Goal: Information Seeking & Learning: Check status

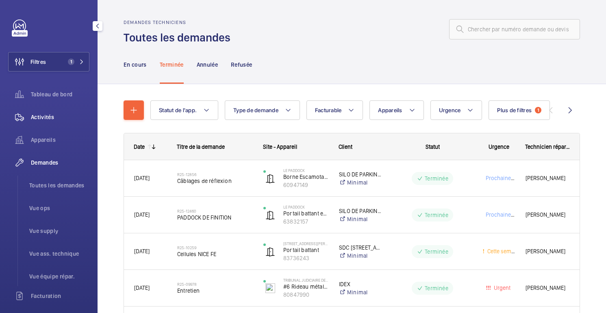
click at [59, 110] on div "Activités" at bounding box center [48, 117] width 81 height 20
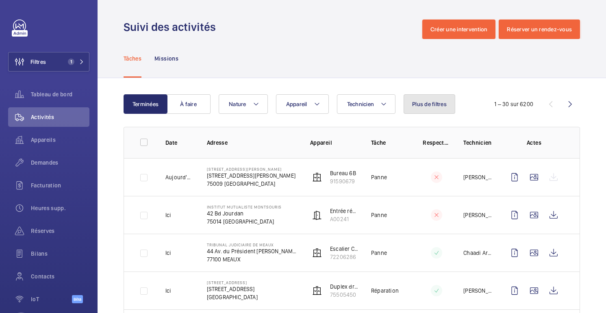
click at [424, 109] on button "Plus de filtres" at bounding box center [430, 104] width 52 height 20
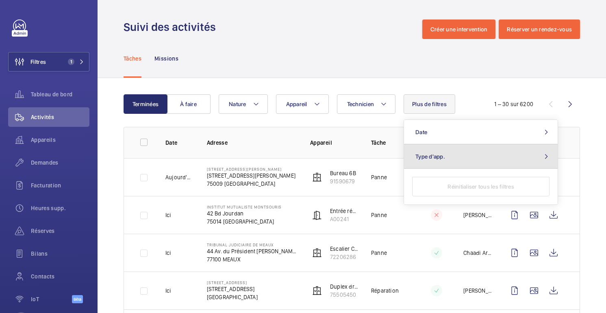
click at [446, 159] on button "Type d'app." at bounding box center [481, 156] width 154 height 24
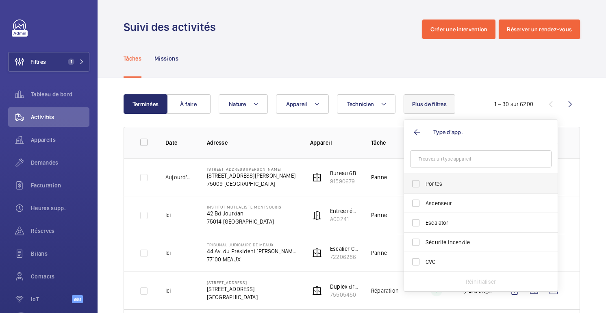
click at [431, 181] on span "Portes" at bounding box center [482, 184] width 112 height 8
click at [424, 181] on input "Portes" at bounding box center [416, 184] width 16 height 16
checkbox input "true"
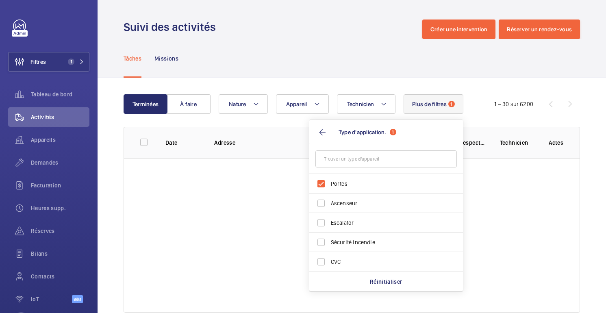
click at [411, 71] on div "Tâches Missions" at bounding box center [352, 58] width 457 height 39
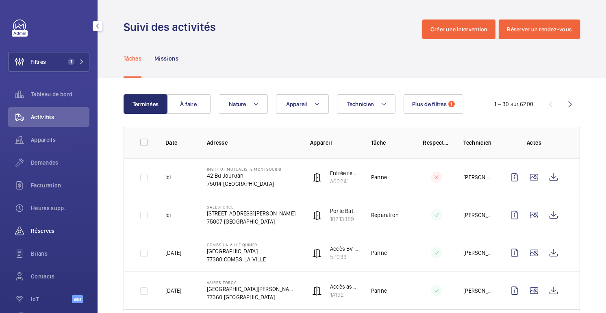
click at [45, 236] on div "Réserves" at bounding box center [48, 231] width 81 height 20
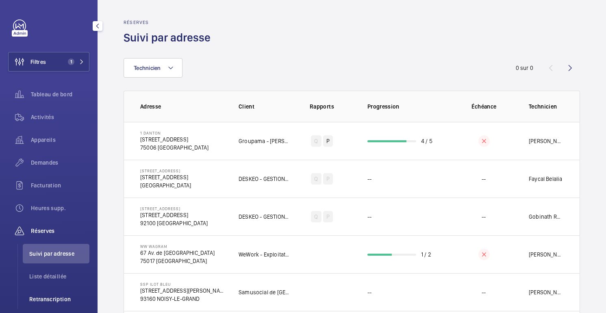
click at [56, 298] on font "Retranscription" at bounding box center [49, 299] width 41 height 7
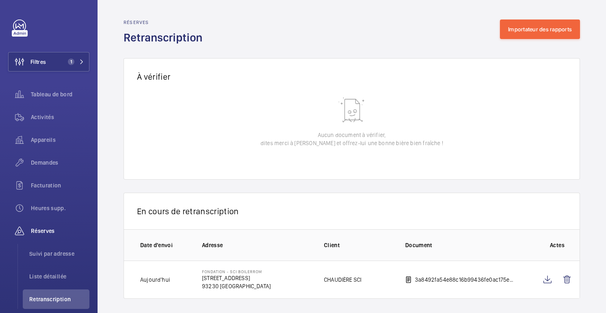
scroll to position [5, 0]
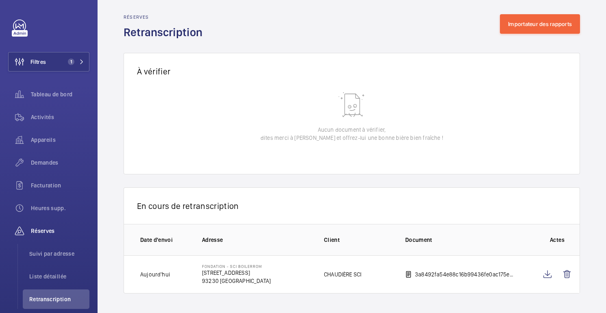
click at [379, 272] on td "CHAUDIÈRE SCI" at bounding box center [351, 274] width 81 height 38
click at [549, 274] on wm-front-icon-button at bounding box center [548, 275] width 20 height 20
click at [42, 168] on div "Demandes" at bounding box center [48, 163] width 81 height 20
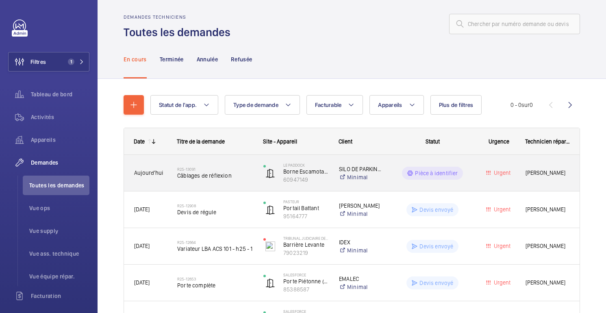
click at [408, 184] on div "Pièce à identifier" at bounding box center [427, 173] width 89 height 29
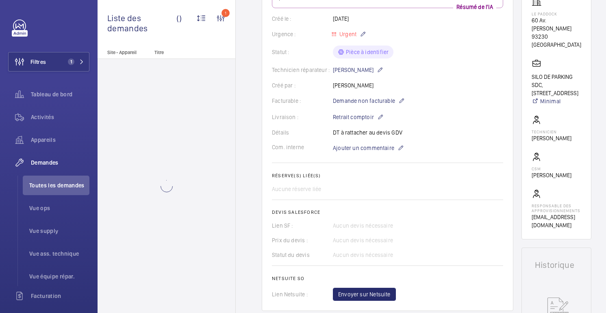
scroll to position [396, 0]
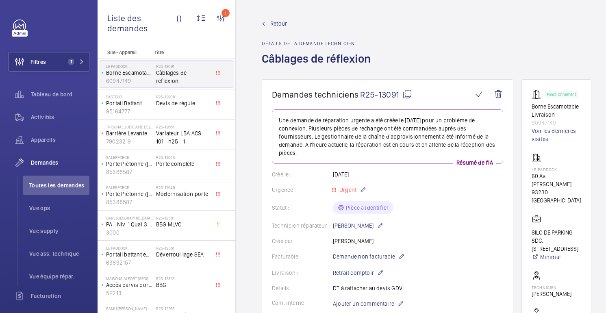
click at [406, 92] on mat-icon at bounding box center [408, 94] width 10 height 10
click at [273, 24] on font "Retour" at bounding box center [278, 23] width 17 height 7
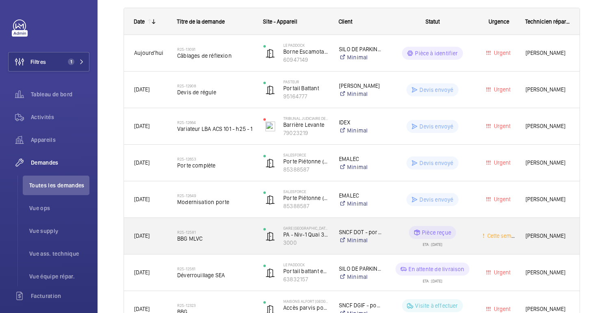
scroll to position [130, 0]
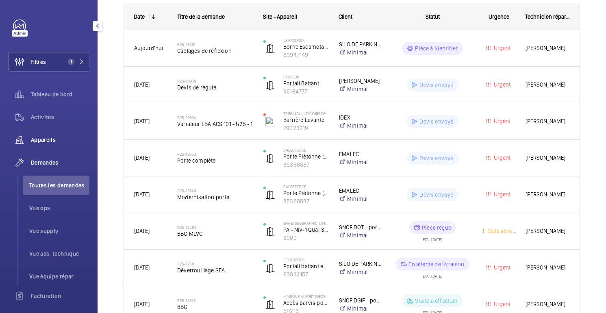
click at [49, 141] on font "Appareils" at bounding box center [43, 140] width 25 height 7
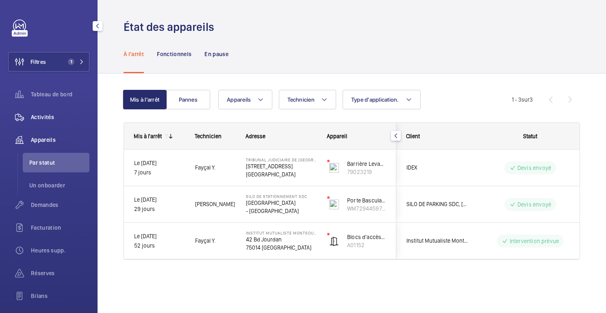
click at [53, 118] on font "Activités" at bounding box center [42, 117] width 23 height 7
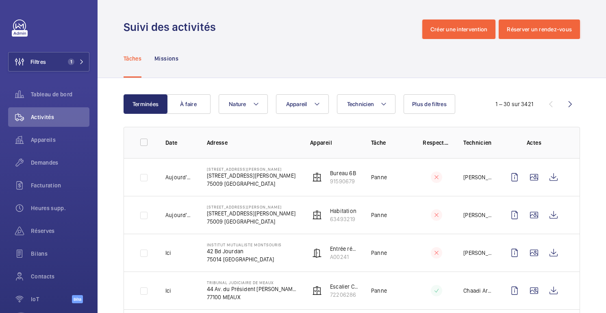
click at [450, 59] on div "Tâches Missions" at bounding box center [352, 58] width 457 height 39
click at [42, 163] on font "Demandes" at bounding box center [45, 162] width 28 height 7
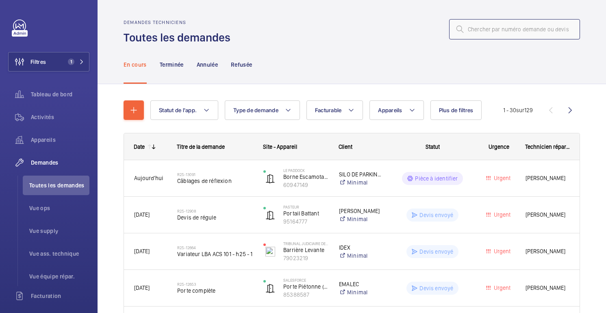
drag, startPoint x: 449, startPoint y: 27, endPoint x: 410, endPoint y: 29, distance: 39.1
click at [410, 29] on div at bounding box center [407, 30] width 345 height 20
click at [546, 32] on input "text" at bounding box center [514, 29] width 131 height 20
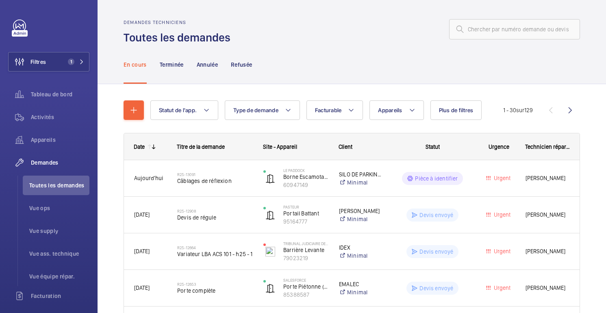
click at [592, 31] on wm-front-admin-header "Demandes techniciens Toutes les demandes" at bounding box center [352, 22] width 509 height 45
click at [59, 63] on button "Filtres 1" at bounding box center [48, 62] width 81 height 20
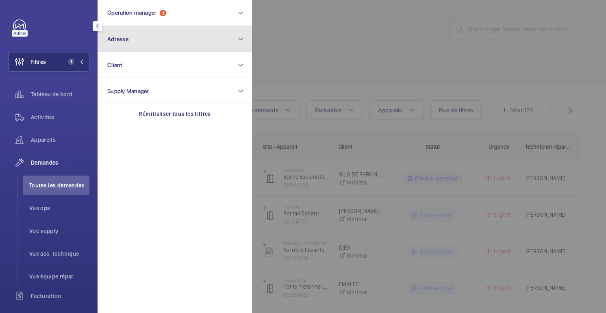
click at [142, 36] on button "Adresse" at bounding box center [175, 39] width 154 height 26
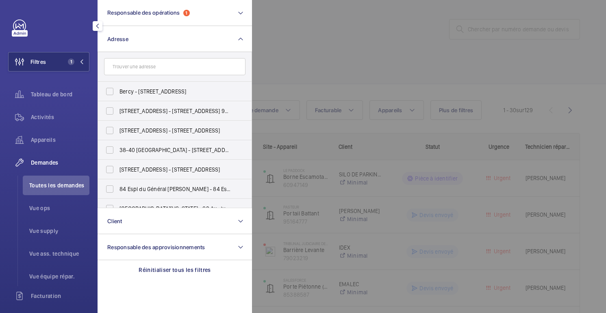
click at [162, 69] on input "text" at bounding box center [174, 66] width 141 height 17
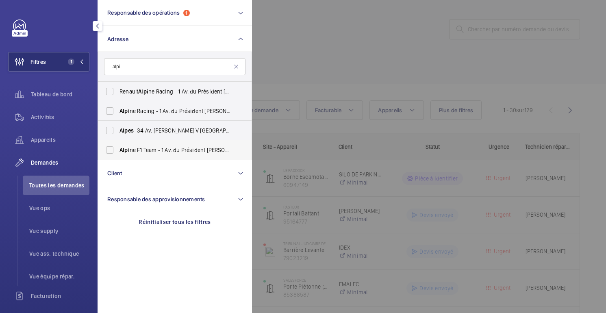
type input "alpi"
click at [158, 152] on font "ne F1 Team - 1 Av. du Président [PERSON_NAME]-CHÂTILLON 91170" at bounding box center [211, 150] width 163 height 7
click at [118, 152] on input "Alpi ne F1 Team - 1 Av. du Président [PERSON_NAME]-CHÂTILLON 91170" at bounding box center [110, 150] width 16 height 16
checkbox input "true"
click at [332, 50] on div at bounding box center [555, 156] width 606 height 313
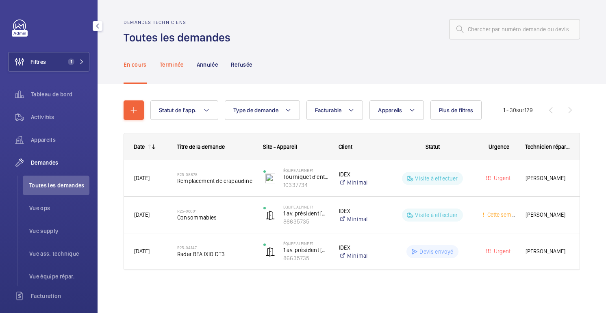
click at [175, 63] on font "Terminée" at bounding box center [172, 64] width 24 height 7
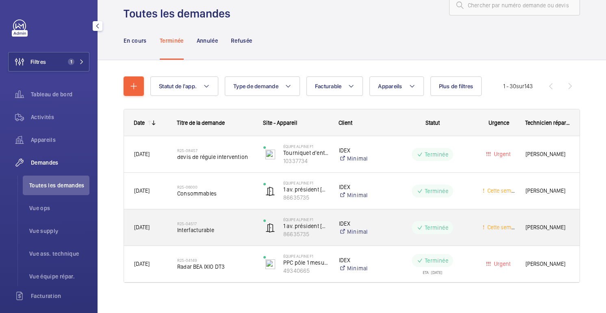
scroll to position [33, 0]
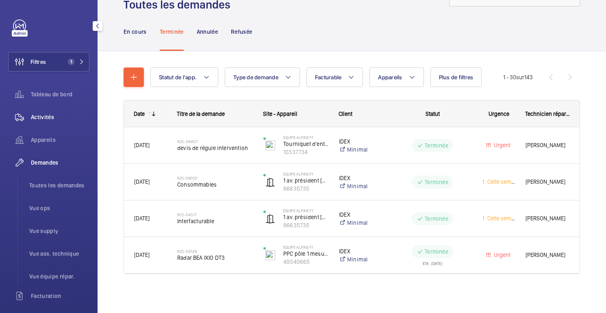
click at [53, 120] on span "Activités" at bounding box center [60, 117] width 59 height 8
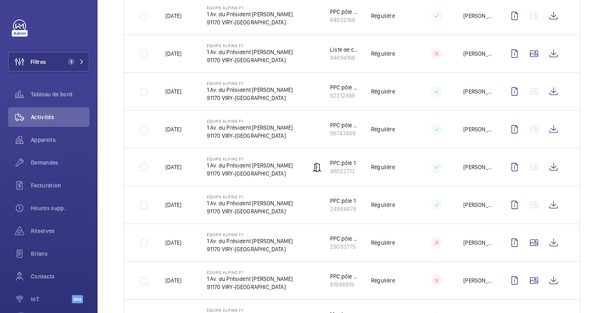
scroll to position [367, 0]
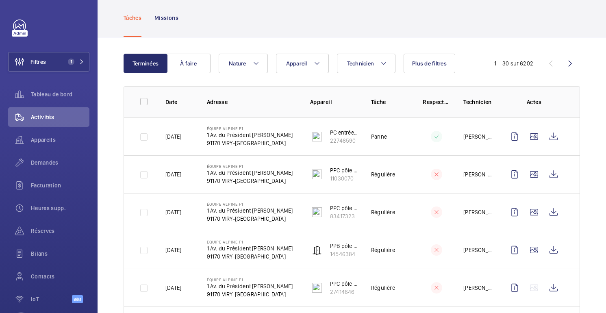
scroll to position [0, 0]
